Goal: Transaction & Acquisition: Purchase product/service

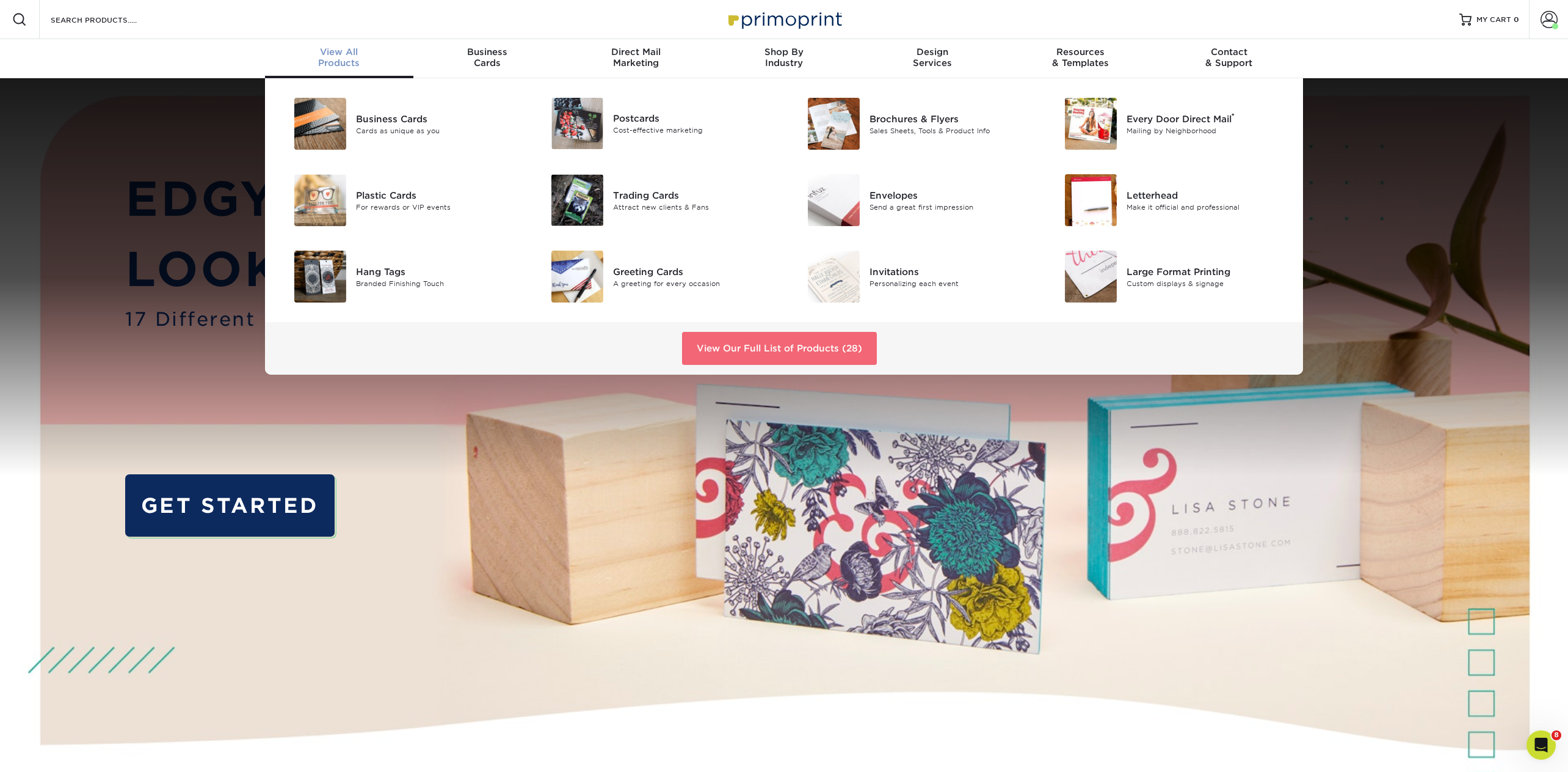
click at [794, 352] on link "View Our Full List of Products (28)" at bounding box center [779, 348] width 195 height 33
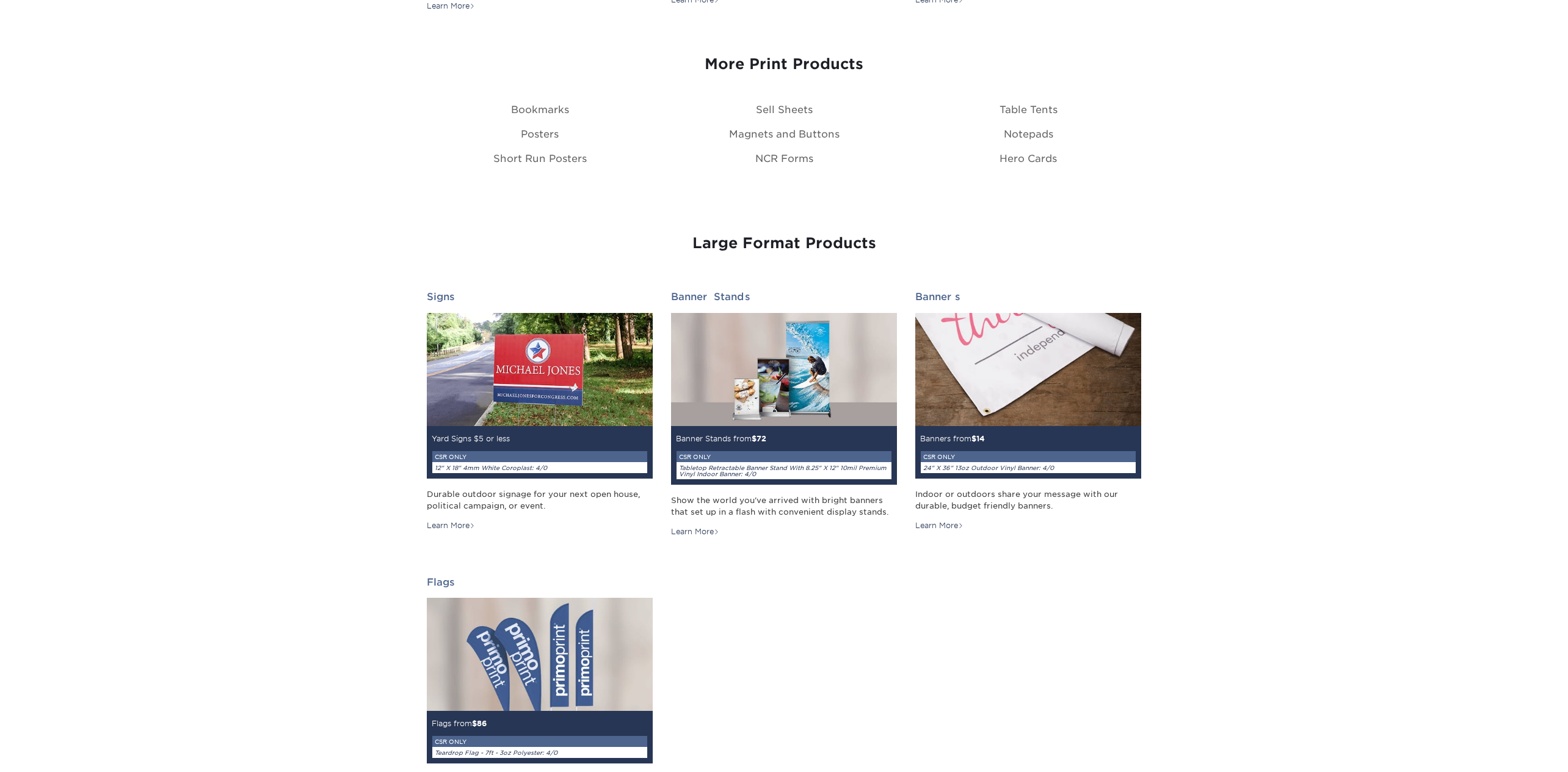
scroll to position [1641, 0]
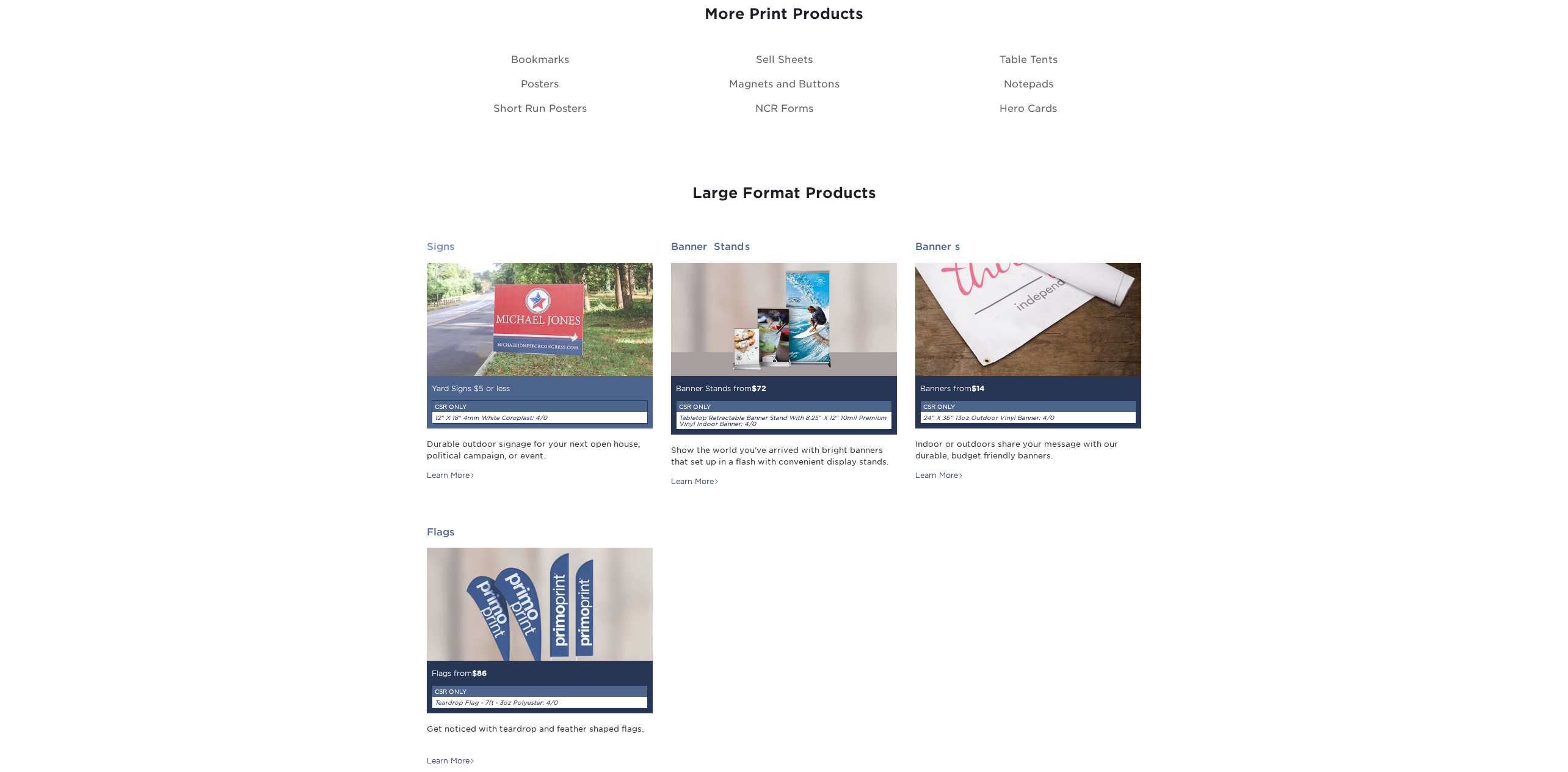
click at [590, 315] on img at bounding box center [540, 320] width 226 height 113
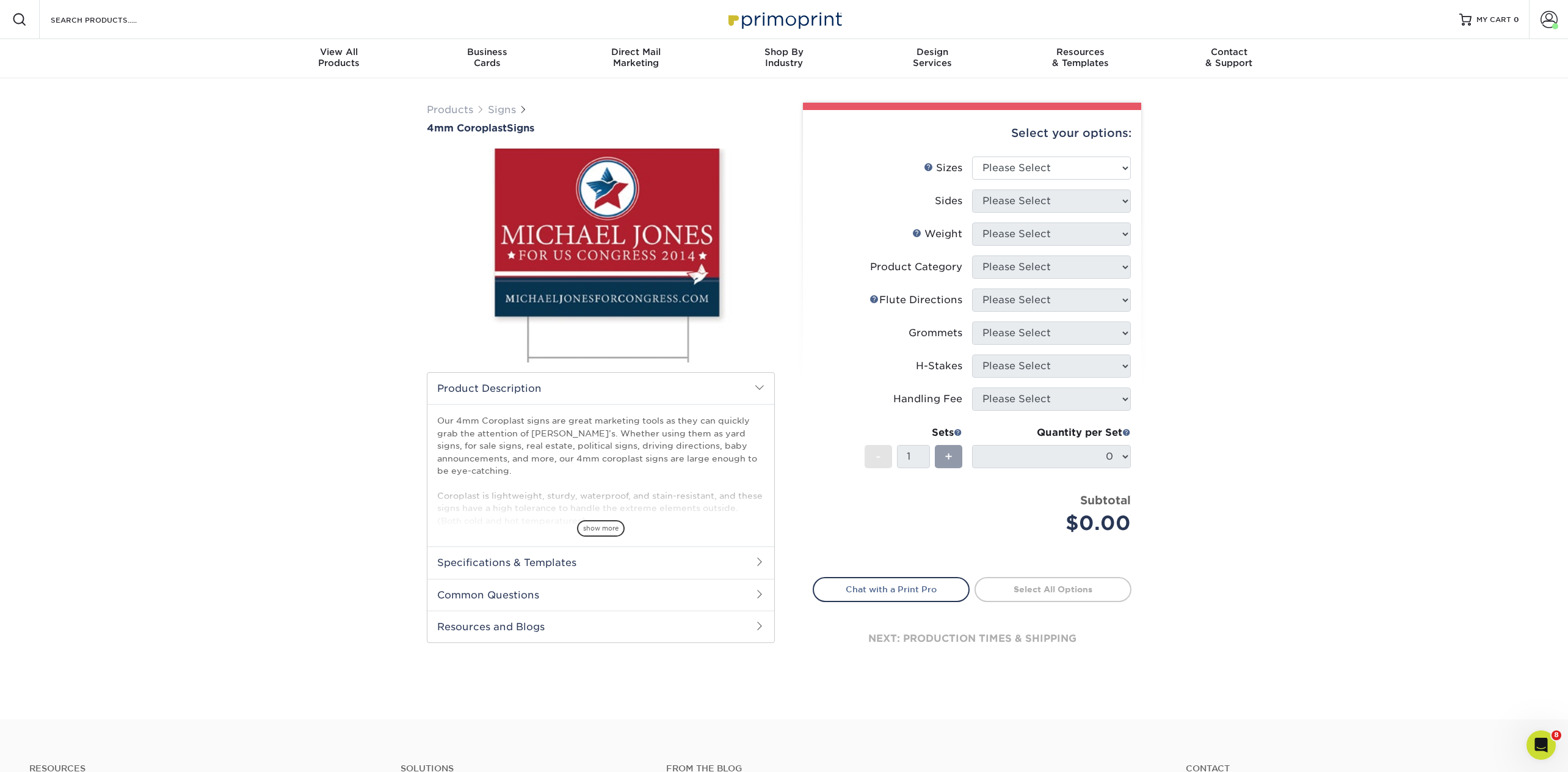
click at [1077, 154] on div "Select your options:" at bounding box center [972, 133] width 319 height 47
click at [1080, 166] on select "Please Select 12" x 18" 18" x 24" 24" x 24" 24" x 36"" at bounding box center [1052, 168] width 159 height 23
